Goal: Transaction & Acquisition: Purchase product/service

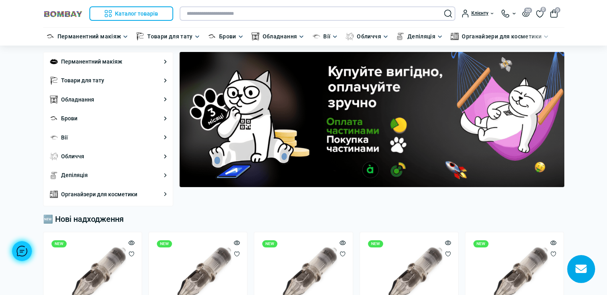
click at [313, 14] on input "text" at bounding box center [318, 13] width 276 height 14
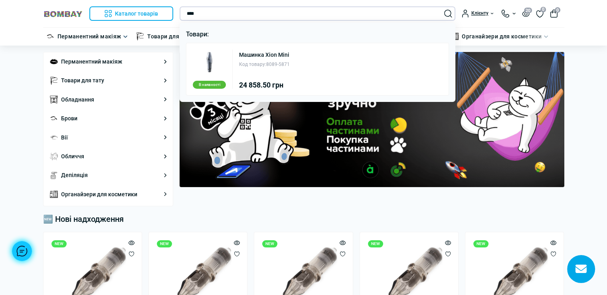
type input "****"
click at [267, 62] on div "Код товару: 8089-5871" at bounding box center [264, 65] width 51 height 8
click at [273, 55] on link "Машинка Xion Mini" at bounding box center [264, 55] width 50 height 6
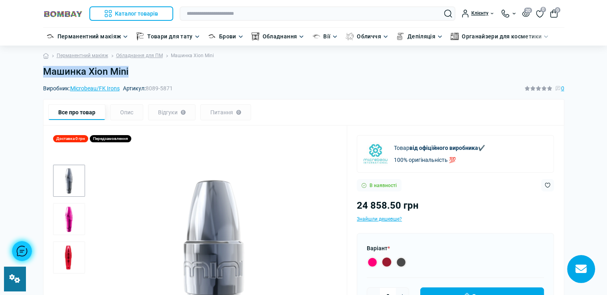
drag, startPoint x: 44, startPoint y: 72, endPoint x: 134, endPoint y: 73, distance: 90.6
click at [134, 73] on h1 "Машинка Xion Mini" at bounding box center [303, 72] width 521 height 12
copy h1 "Машинка Xion Mini"
